Goal: Find specific page/section: Find specific page/section

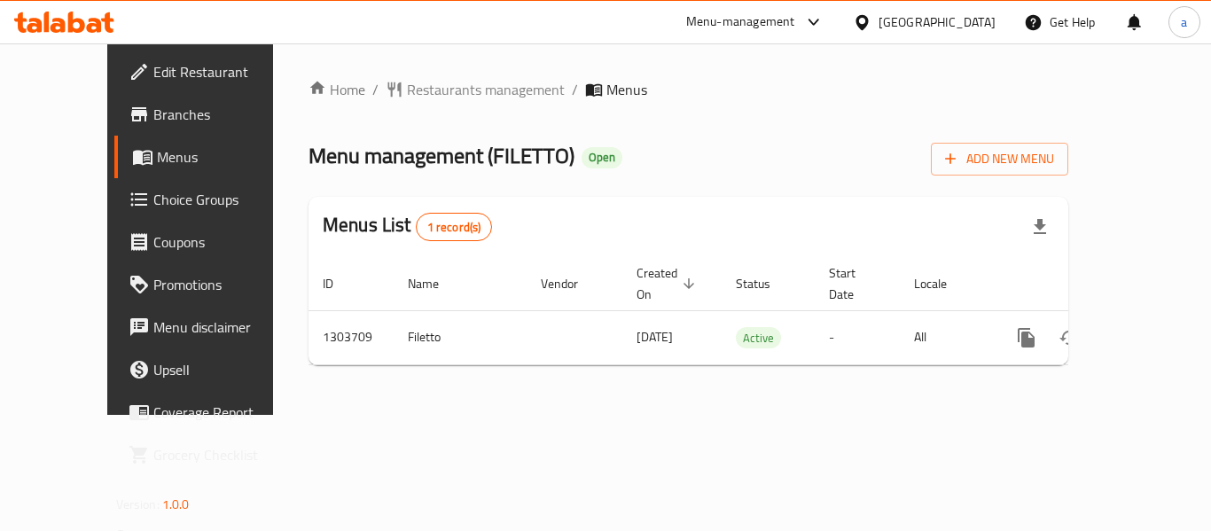
click at [769, 24] on div "Menu-management" at bounding box center [740, 22] width 109 height 21
click at [1186, 33] on div "a" at bounding box center [1185, 22] width 32 height 32
click at [1001, 186] on span "Logout" at bounding box center [984, 188] width 43 height 27
click at [745, 30] on div "Menu-management" at bounding box center [740, 22] width 109 height 21
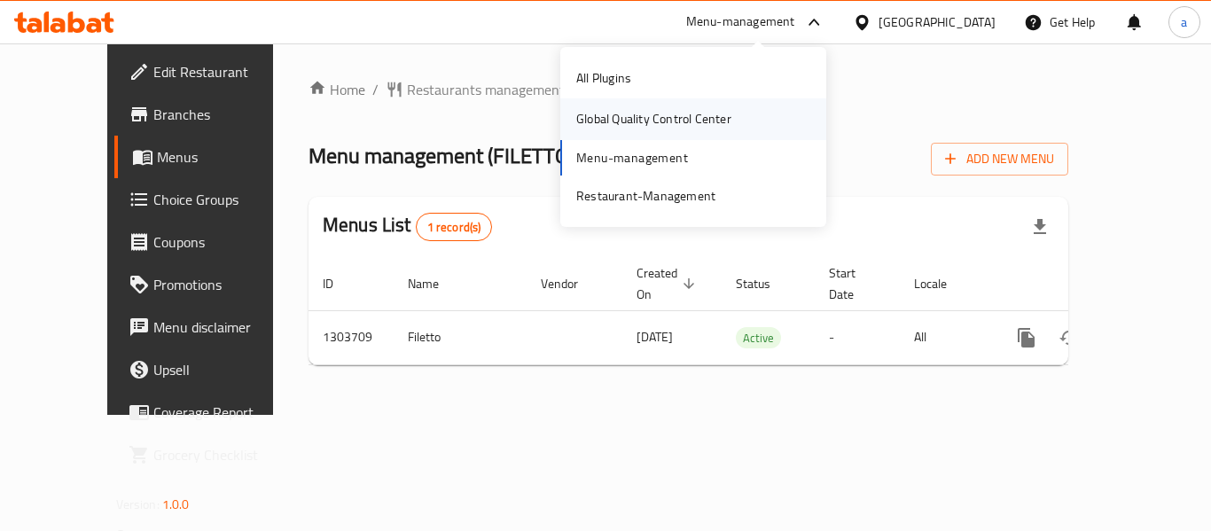
click at [696, 114] on div "Global Quality Control Center" at bounding box center [653, 119] width 155 height 20
